Goal: Information Seeking & Learning: Find contact information

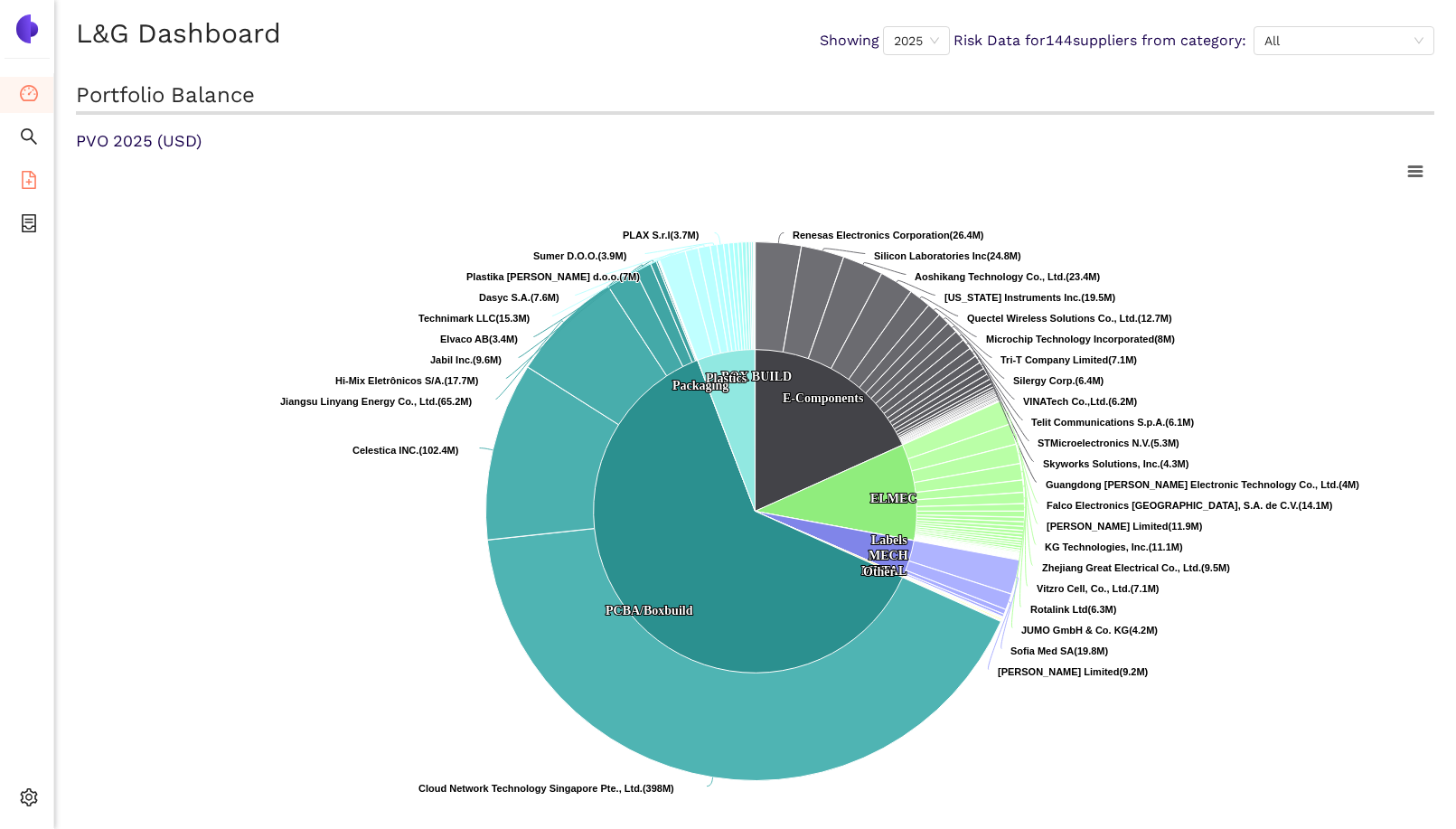
click at [39, 186] on li "eSourcing Templates" at bounding box center [27, 182] width 54 height 36
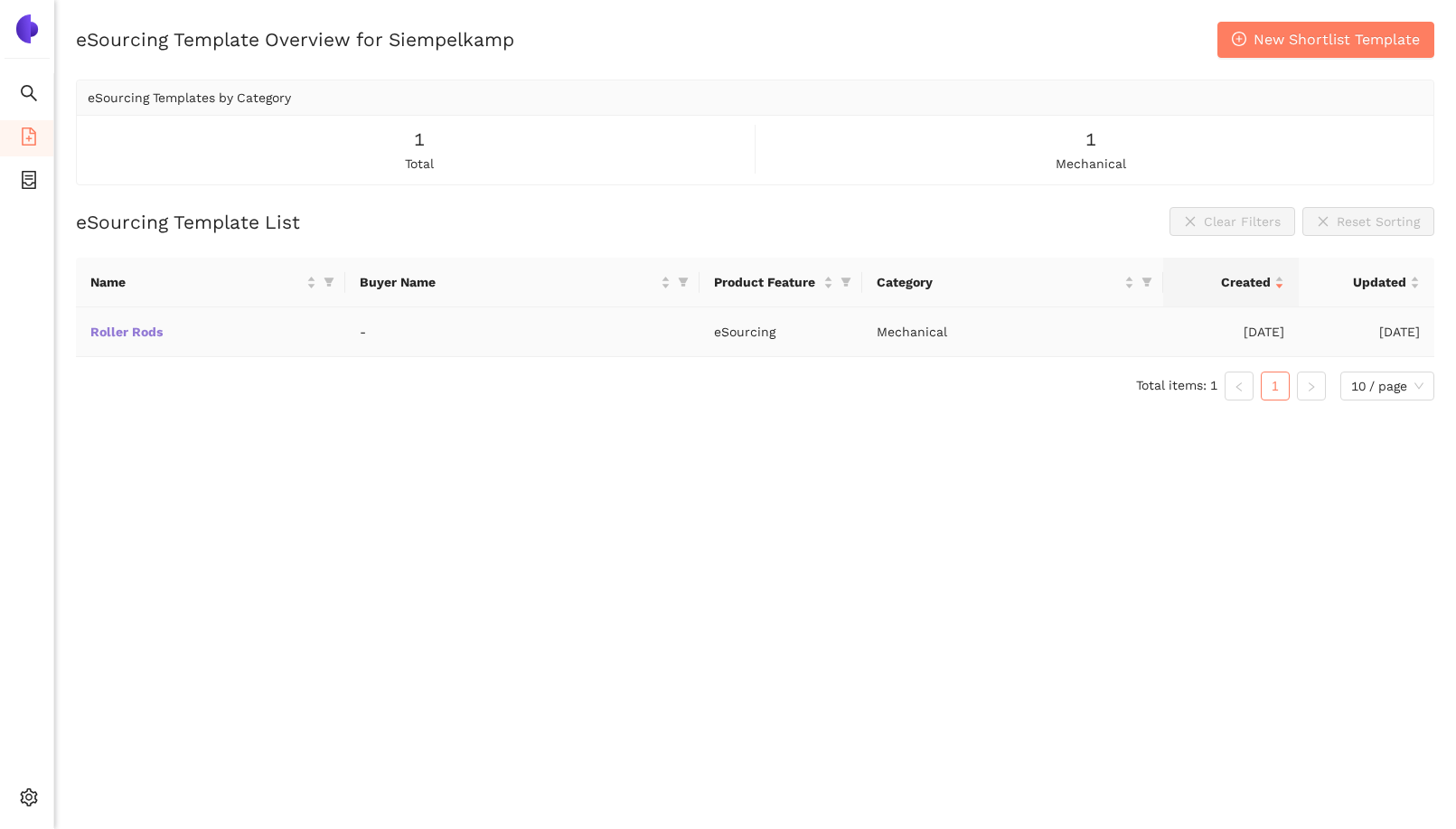
click at [0, 0] on link "Roller Rods" at bounding box center [0, 0] width 0 height 0
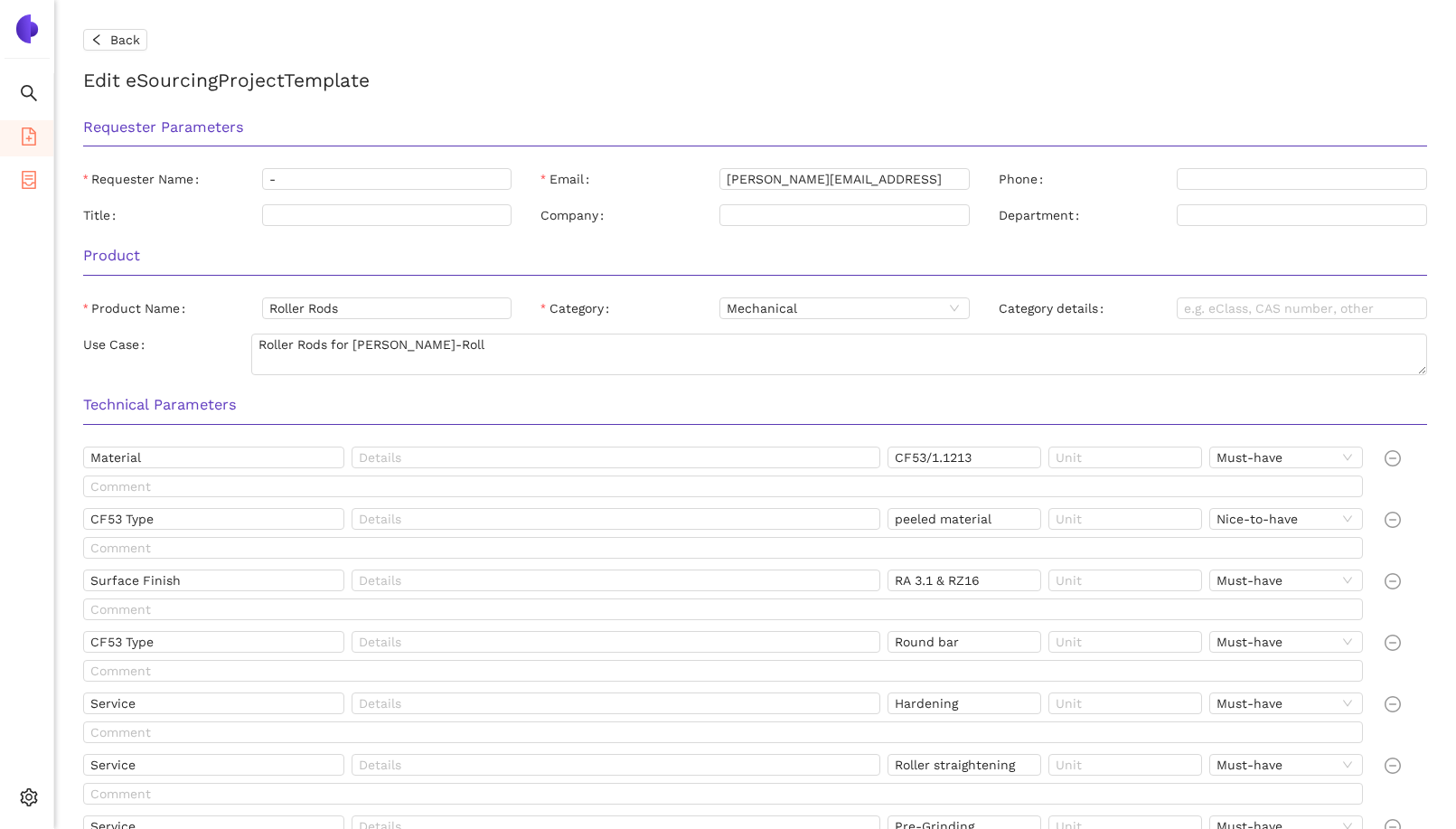
click at [35, 184] on icon "container" at bounding box center [29, 179] width 14 height 18
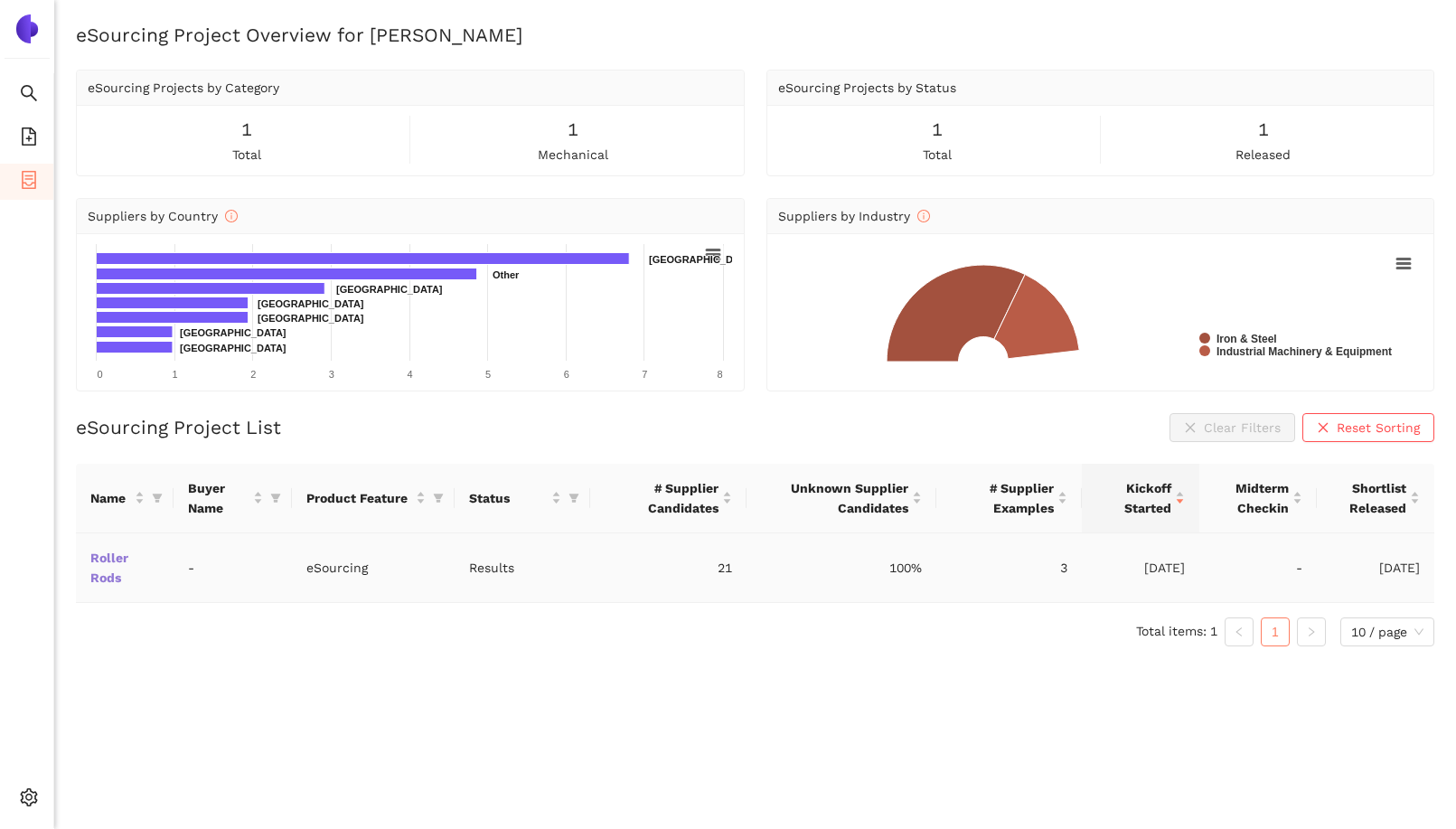
click at [0, 0] on link "Roller Rods" at bounding box center [0, 0] width 0 height 0
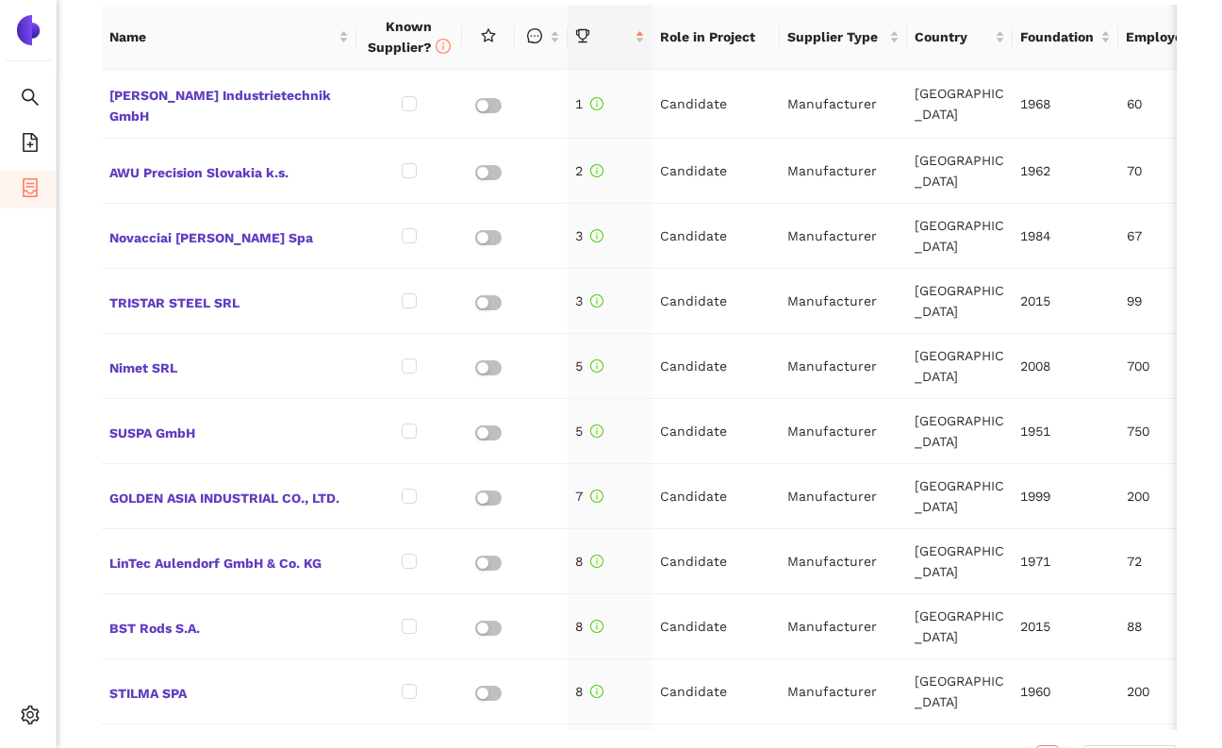
scroll to position [886, 0]
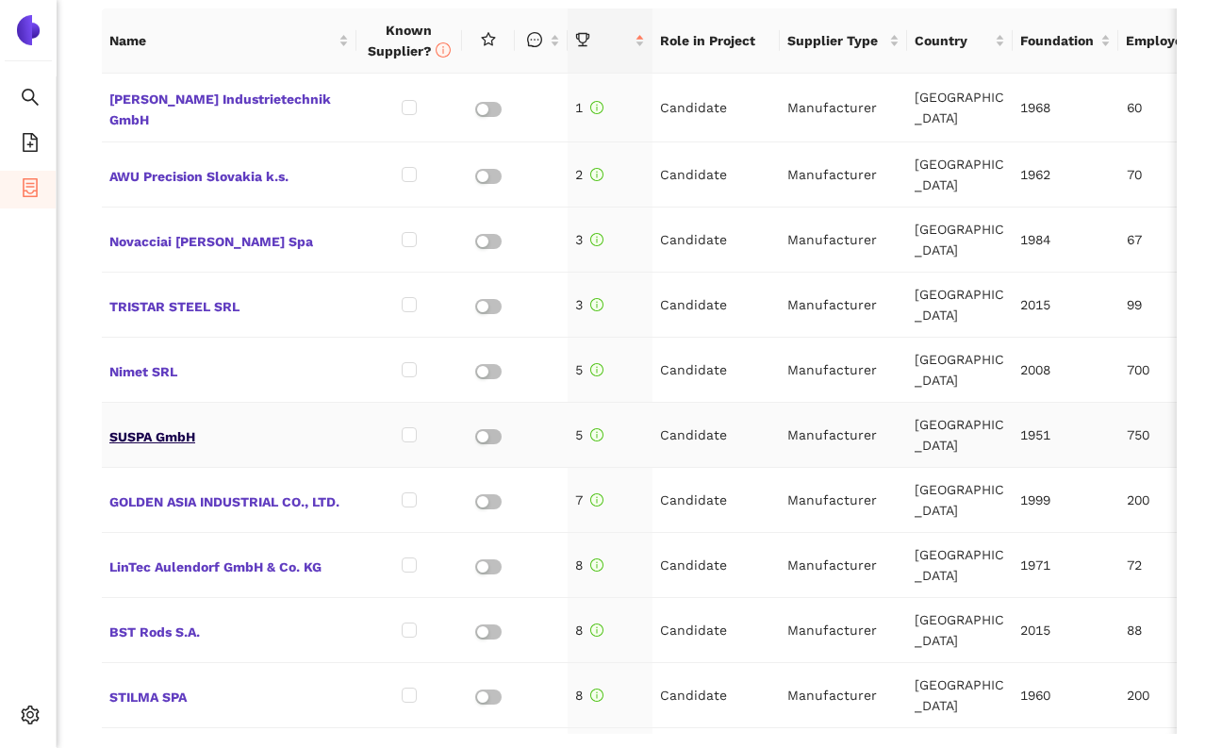
click at [138, 422] on span "SUSPA GmbH" at bounding box center [228, 434] width 239 height 25
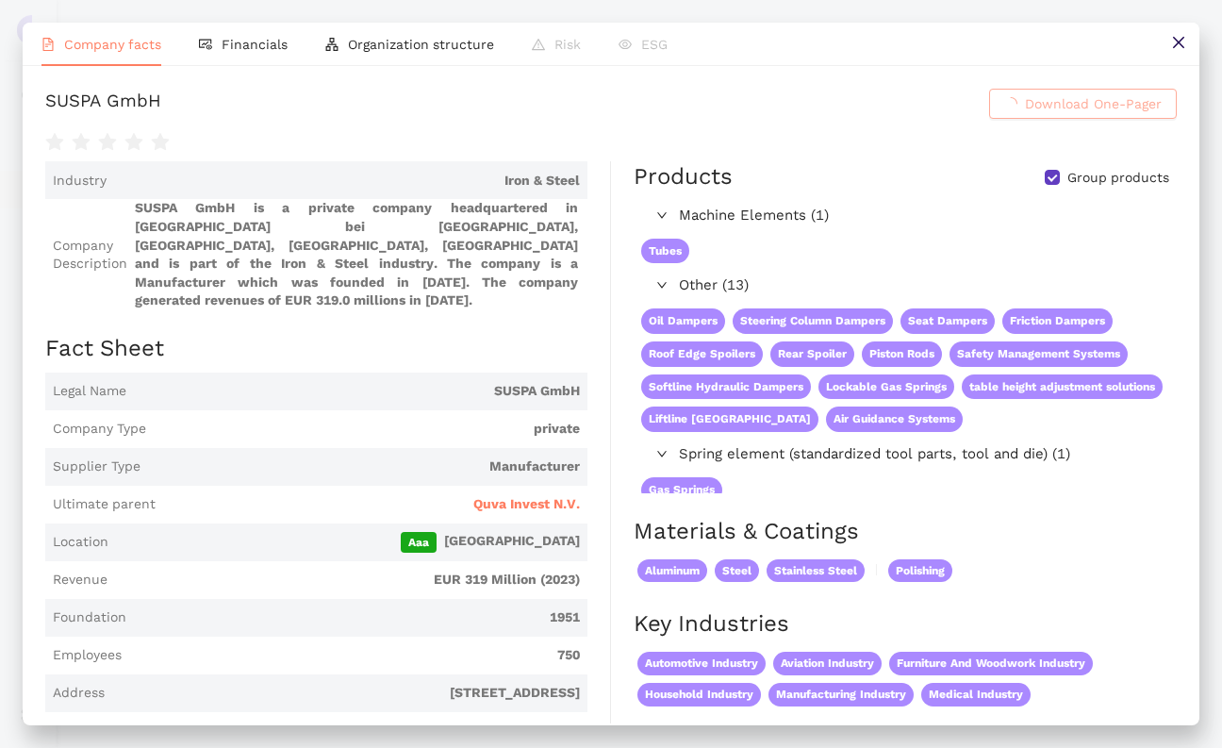
click at [0, 0] on link "[DOMAIN_NAME]" at bounding box center [0, 0] width 0 height 0
click at [1178, 52] on button at bounding box center [1178, 44] width 42 height 42
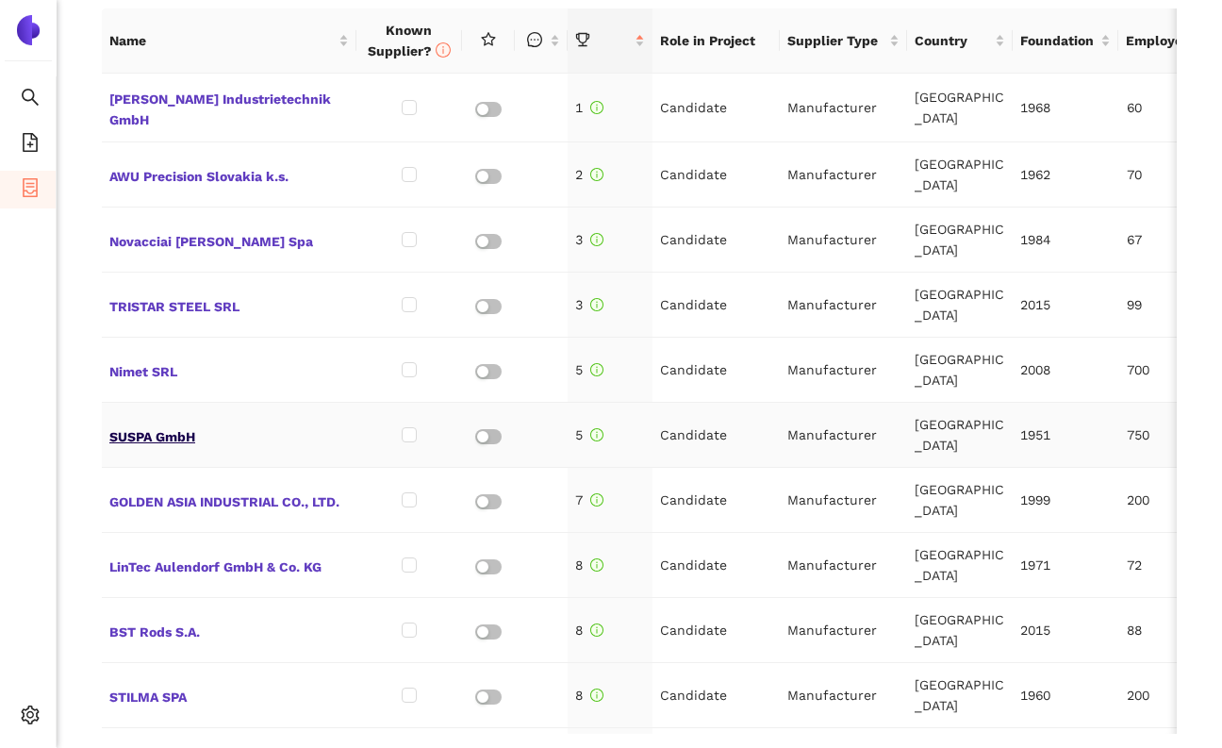
click at [179, 422] on span "SUSPA GmbH" at bounding box center [228, 434] width 239 height 25
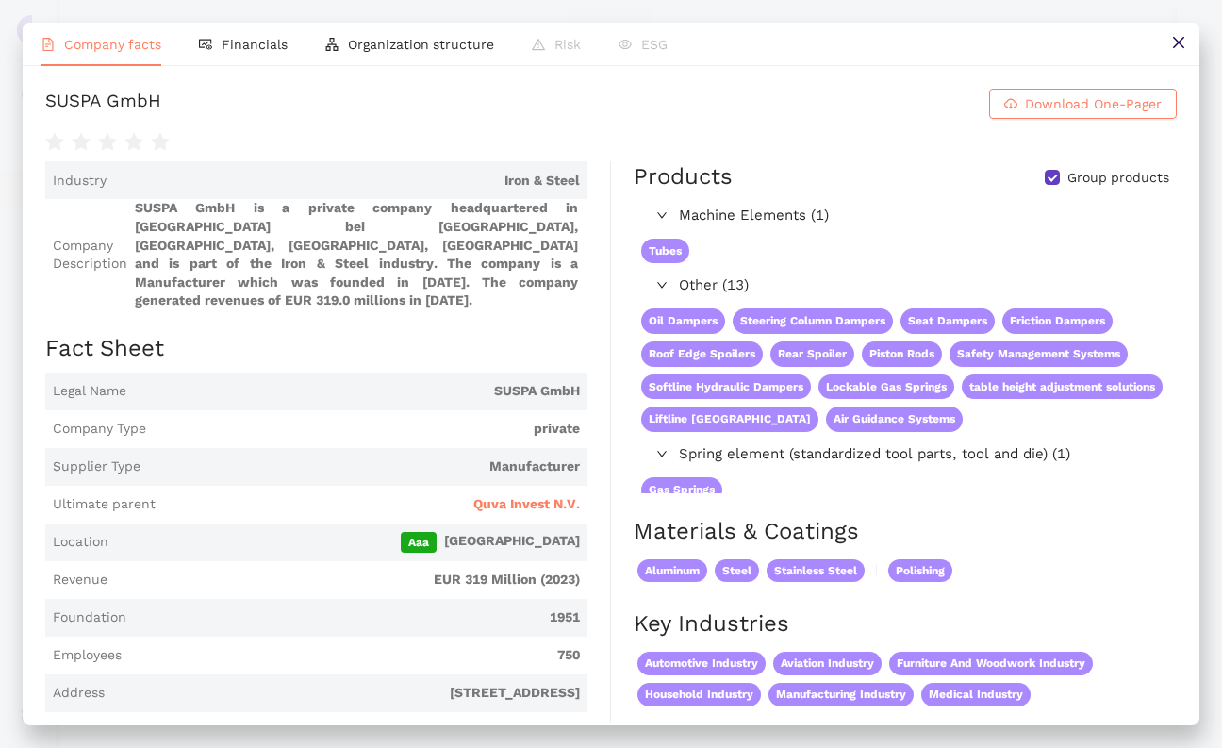
scroll to position [57, 0]
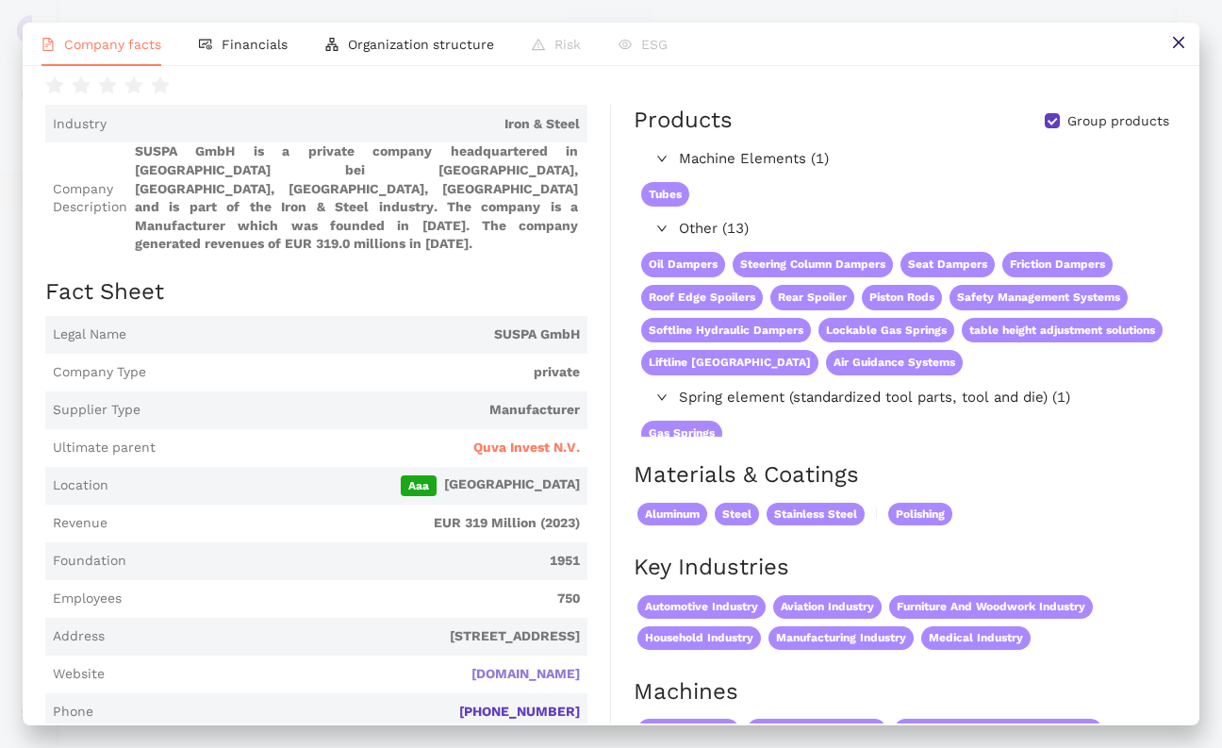
click at [0, 0] on link "[DOMAIN_NAME]" at bounding box center [0, 0] width 0 height 0
click at [1184, 35] on icon "close" at bounding box center [1178, 42] width 15 height 15
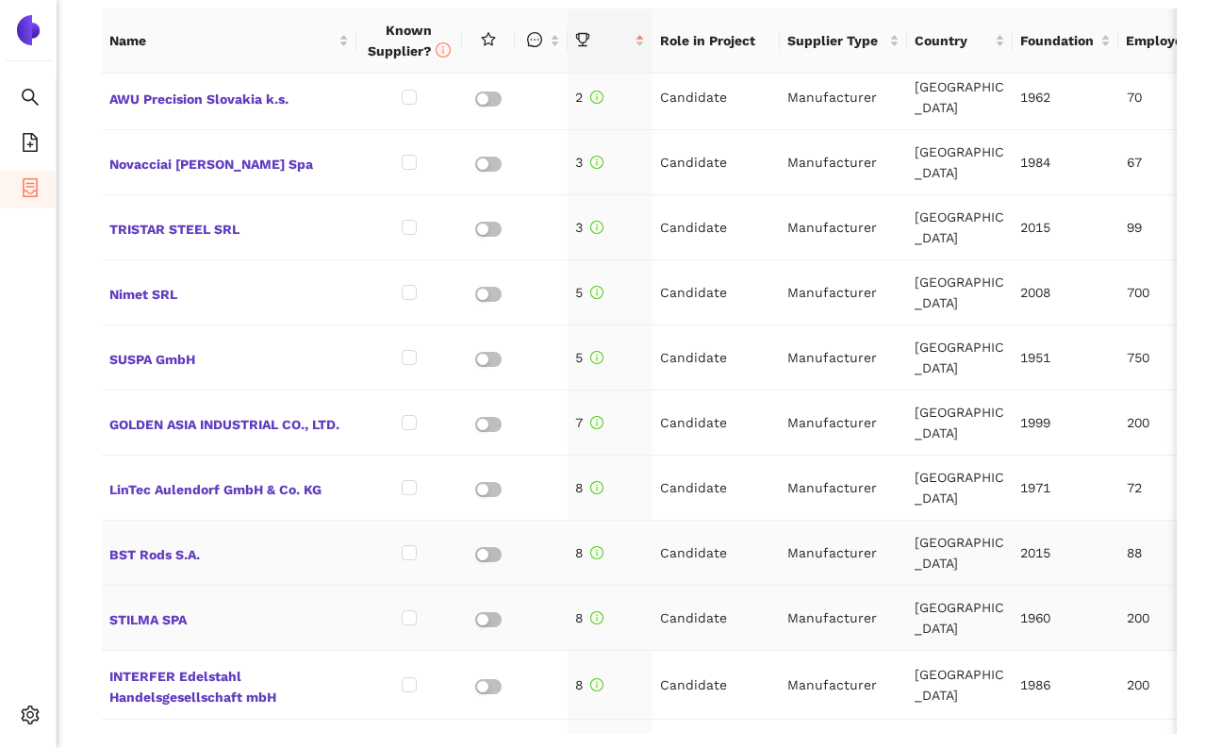
scroll to position [78, 0]
click at [142, 604] on span "STILMA SPA" at bounding box center [228, 616] width 239 height 25
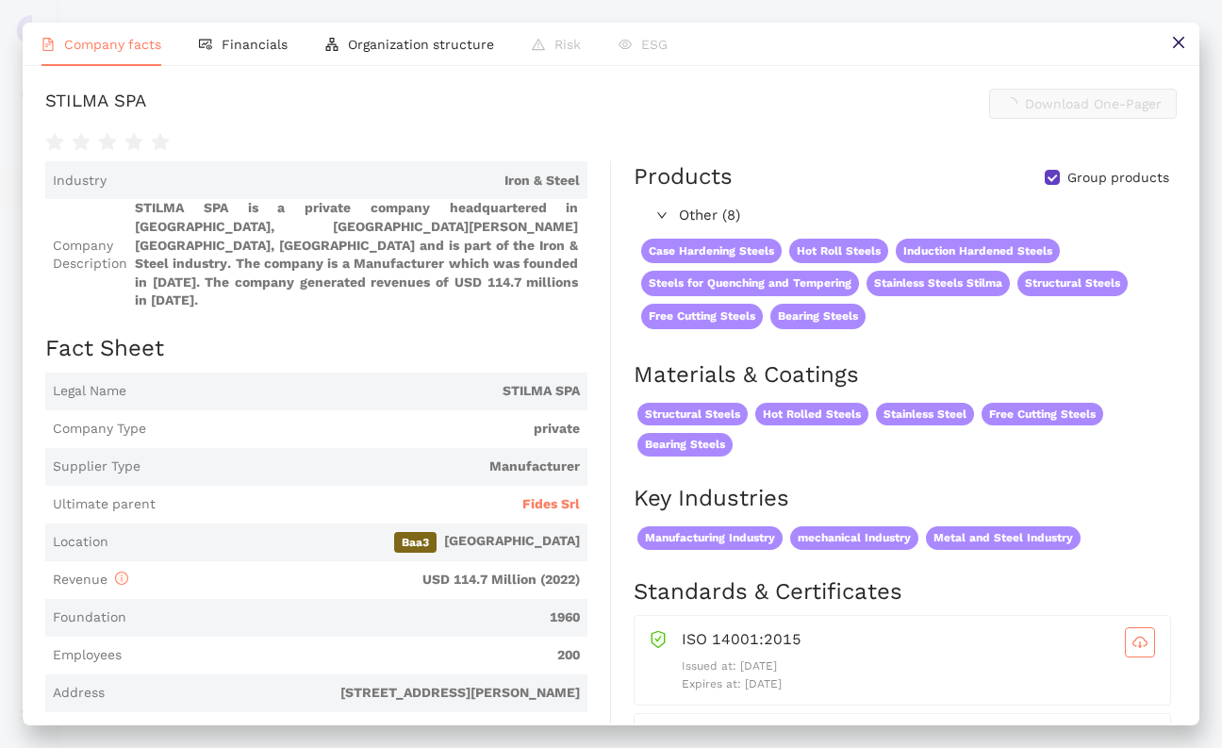
scroll to position [886, 0]
click at [0, 0] on link "[DOMAIN_NAME]" at bounding box center [0, 0] width 0 height 0
click at [1172, 53] on button at bounding box center [1178, 44] width 42 height 42
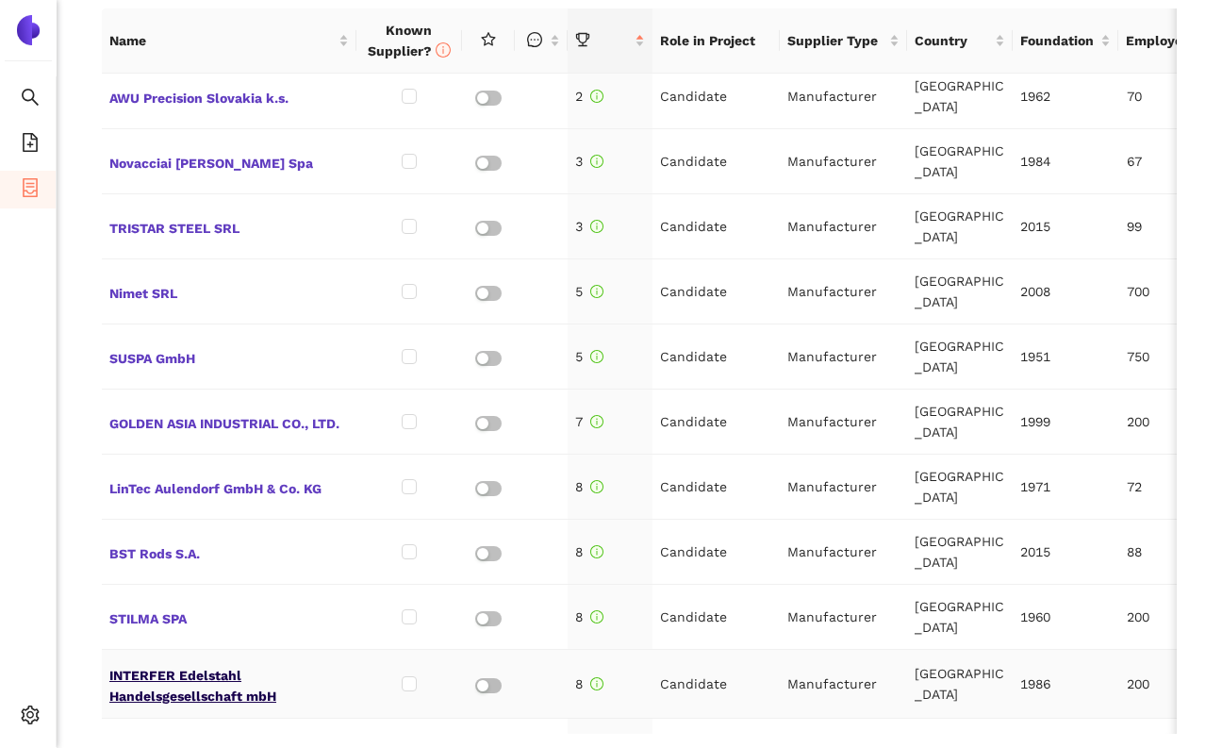
click at [169, 661] on span "INTERFER Edelstahl Handelsgesellschaft mbH" at bounding box center [228, 683] width 239 height 45
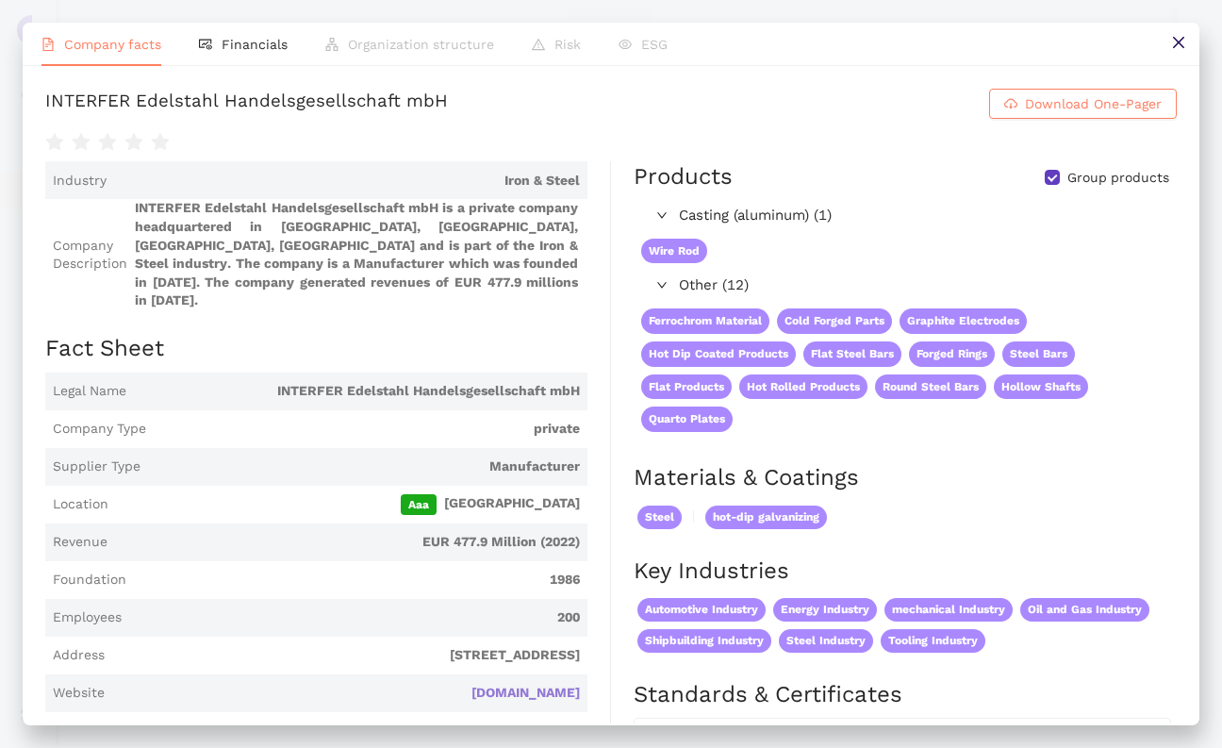
click at [0, 0] on link "[DOMAIN_NAME]" at bounding box center [0, 0] width 0 height 0
click at [1187, 33] on button at bounding box center [1178, 44] width 42 height 42
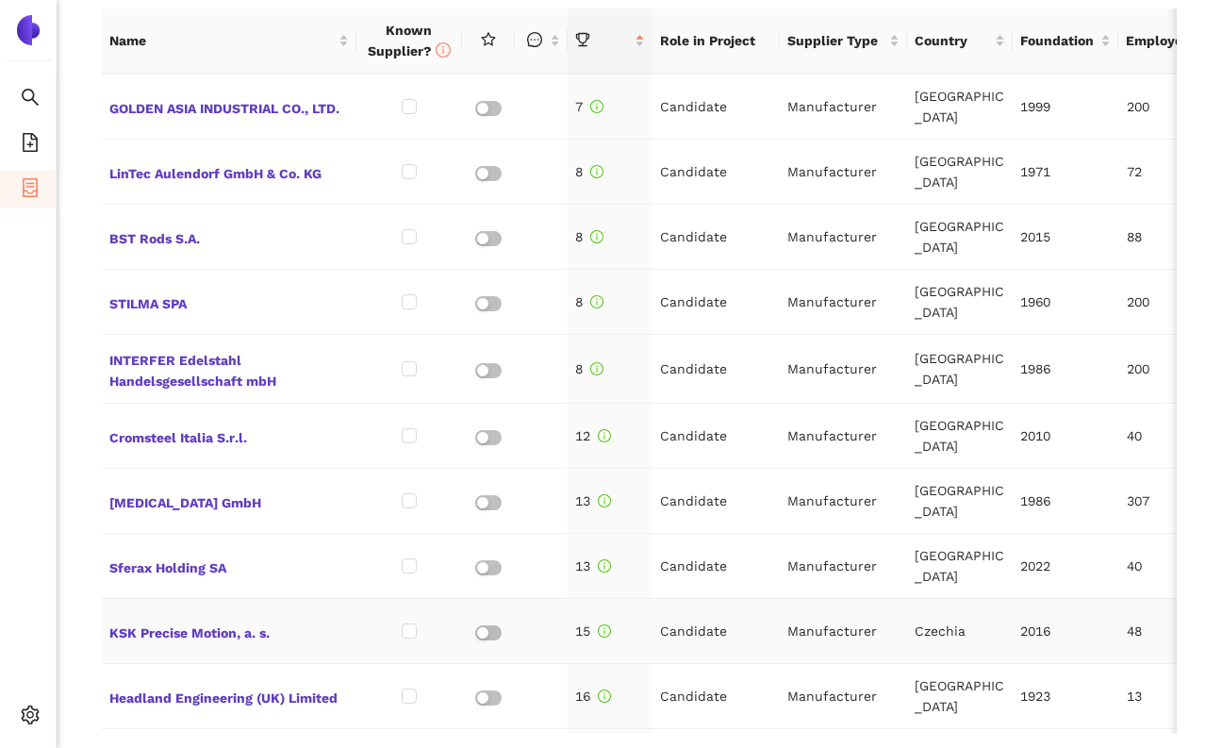
scroll to position [763, 0]
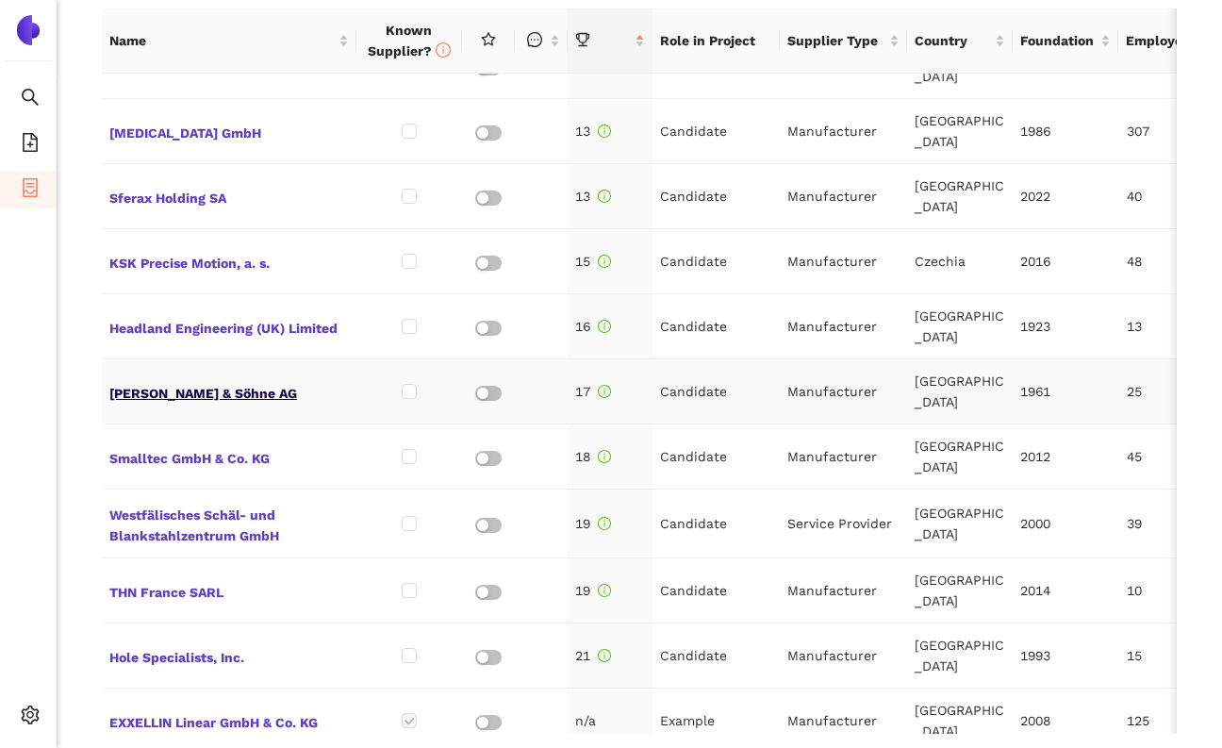
click at [181, 379] on span "[PERSON_NAME] & Söhne AG" at bounding box center [228, 391] width 239 height 25
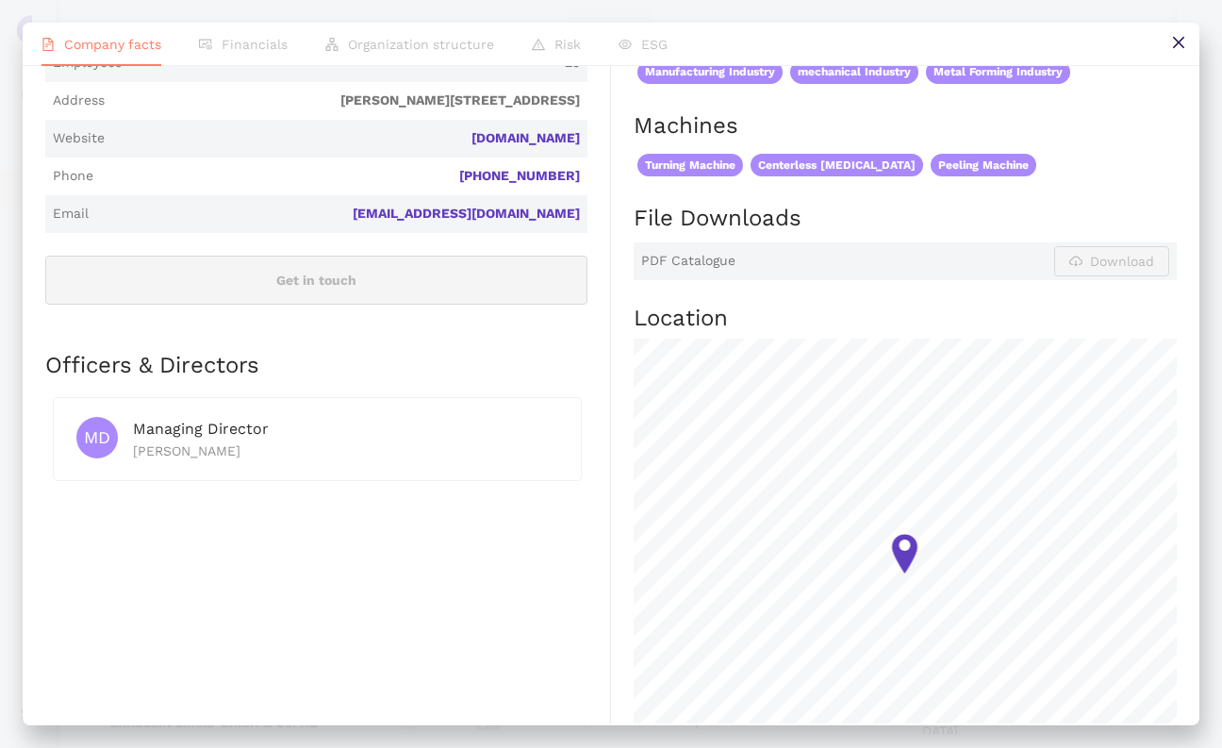
scroll to position [470, 0]
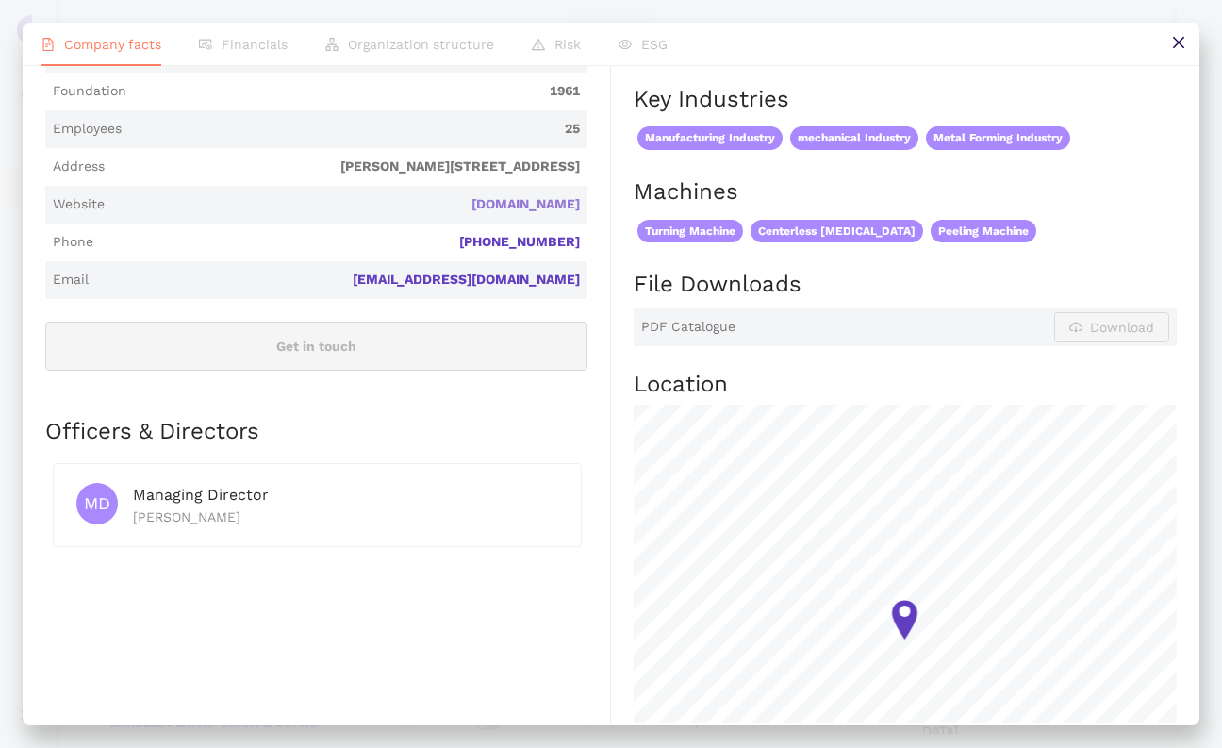
click at [0, 0] on link "[DOMAIN_NAME]" at bounding box center [0, 0] width 0 height 0
click at [1177, 39] on icon "close" at bounding box center [1178, 42] width 15 height 15
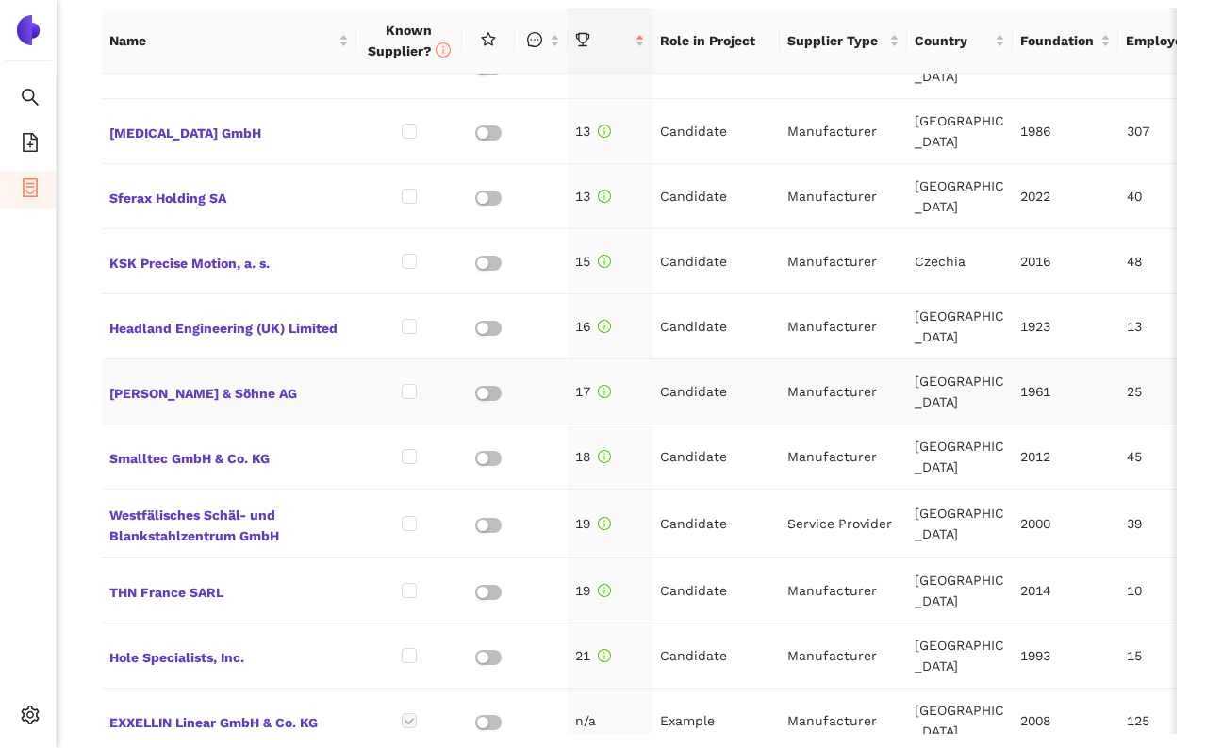
scroll to position [858, 0]
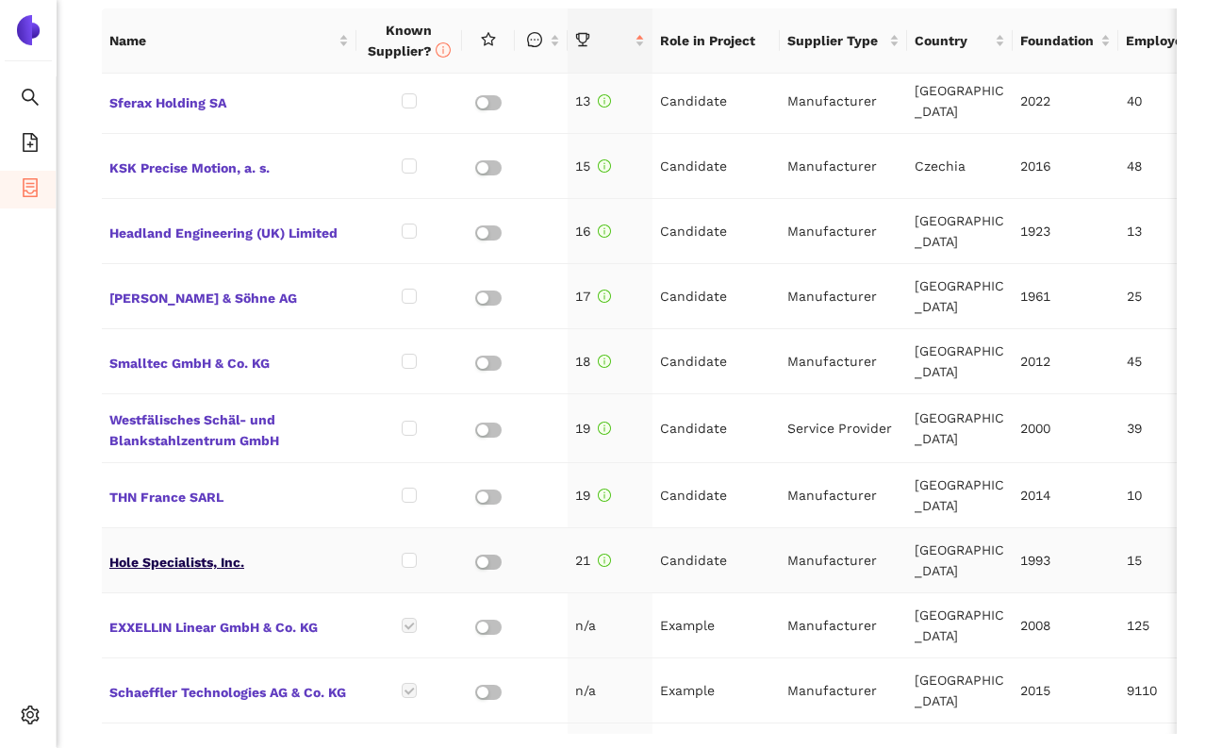
click at [193, 548] on span "Hole Specialists, Inc." at bounding box center [228, 560] width 239 height 25
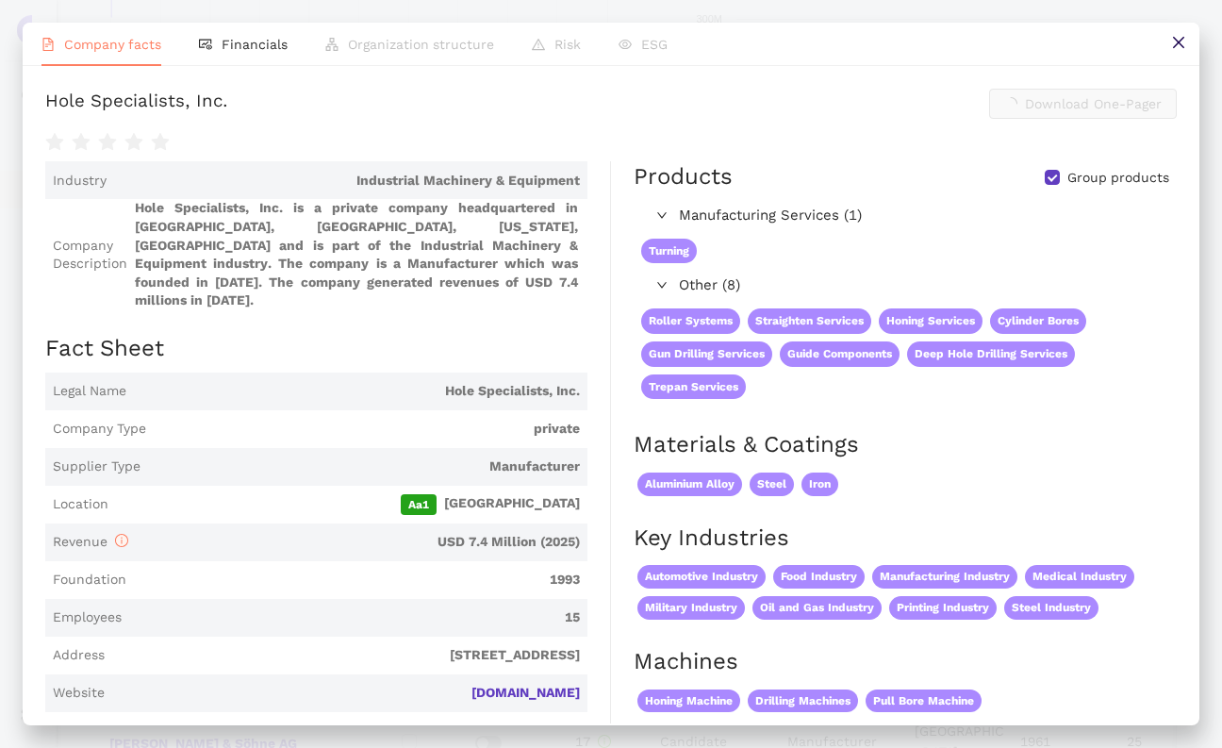
scroll to position [886, 0]
click at [0, 0] on link "[DOMAIN_NAME]" at bounding box center [0, 0] width 0 height 0
